Goal: Transaction & Acquisition: Purchase product/service

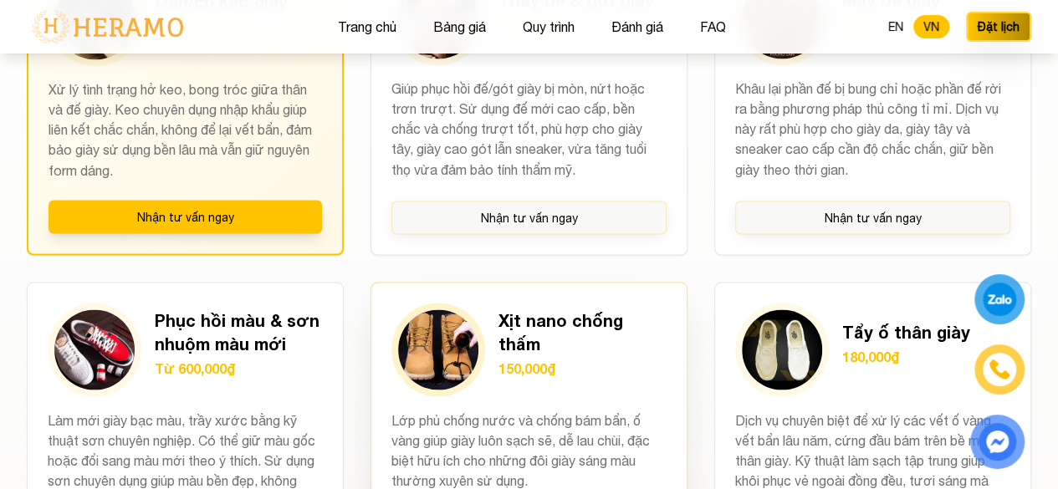
scroll to position [1505, 0]
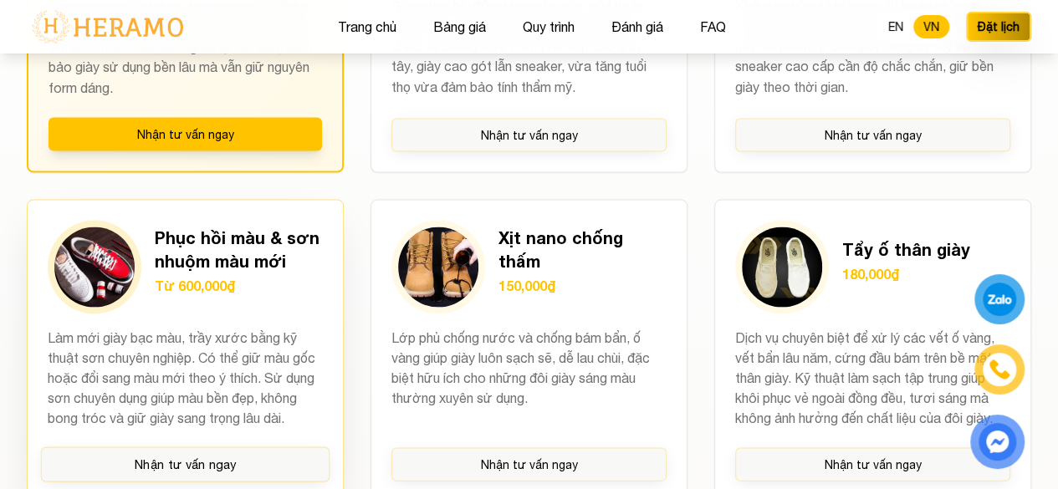
click at [227, 236] on h3 "Phục hồi màu & sơn nhuộm màu mới" at bounding box center [239, 248] width 168 height 47
click at [177, 255] on h3 "Phục hồi màu & sơn nhuộm màu mới" at bounding box center [239, 248] width 168 height 47
click at [84, 260] on img at bounding box center [94, 267] width 80 height 80
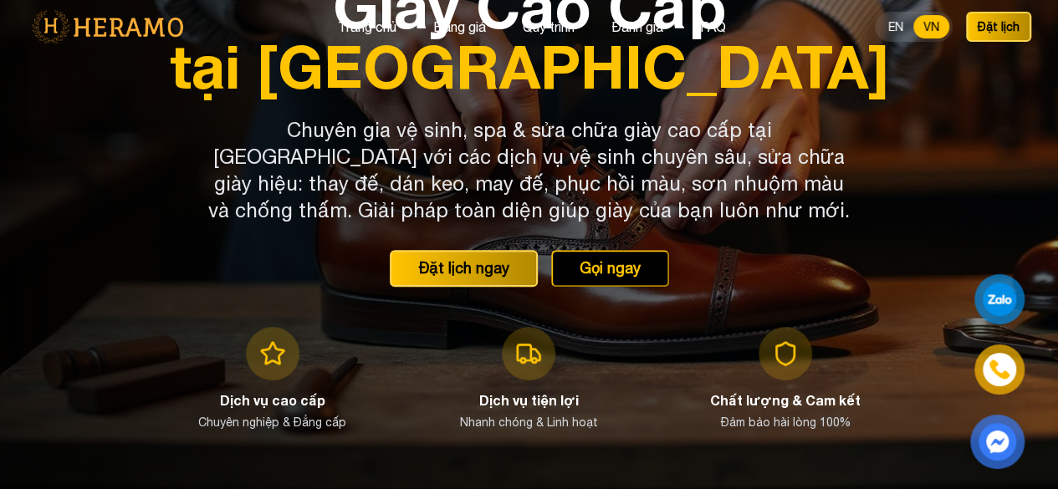
scroll to position [0, 0]
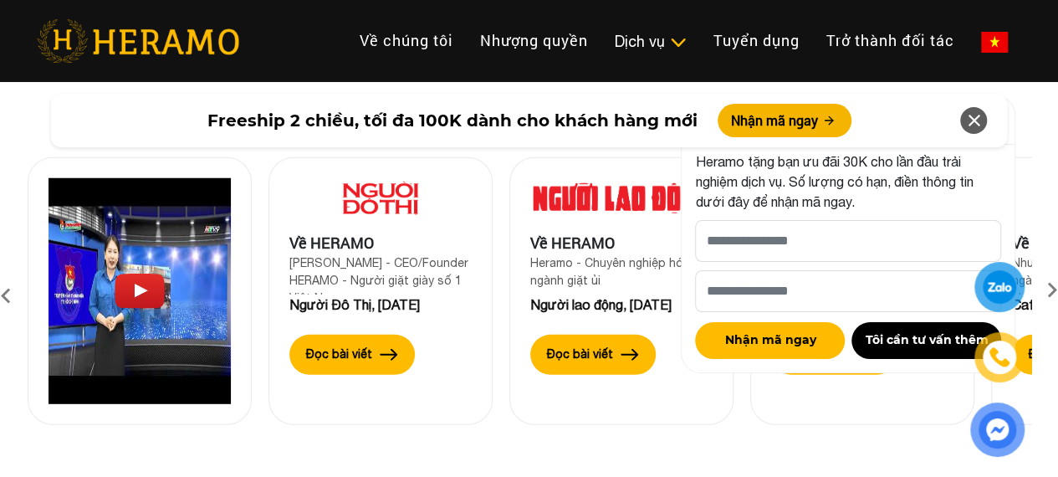
scroll to position [5267, 0]
